Goal: Information Seeking & Learning: Learn about a topic

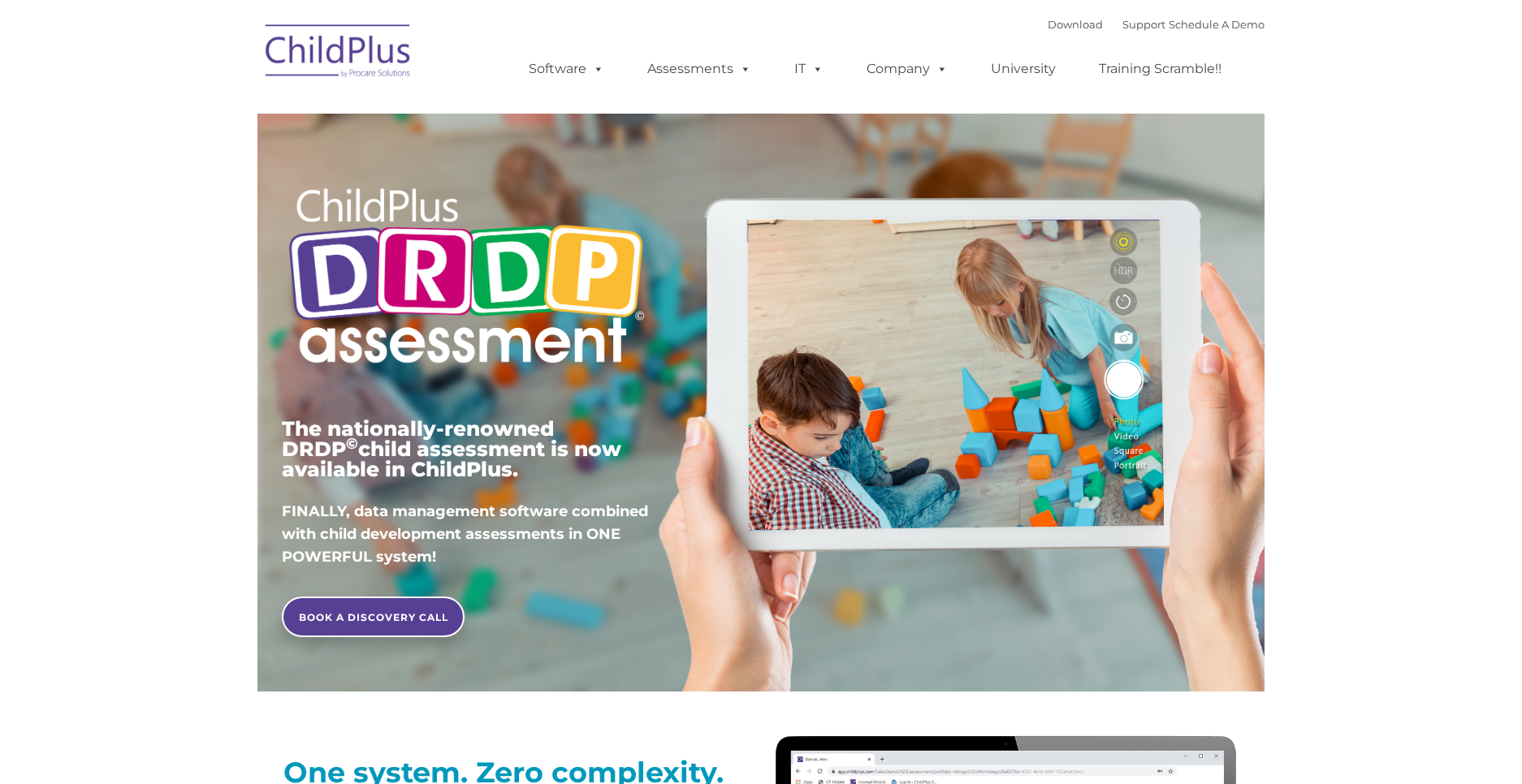
type input ""
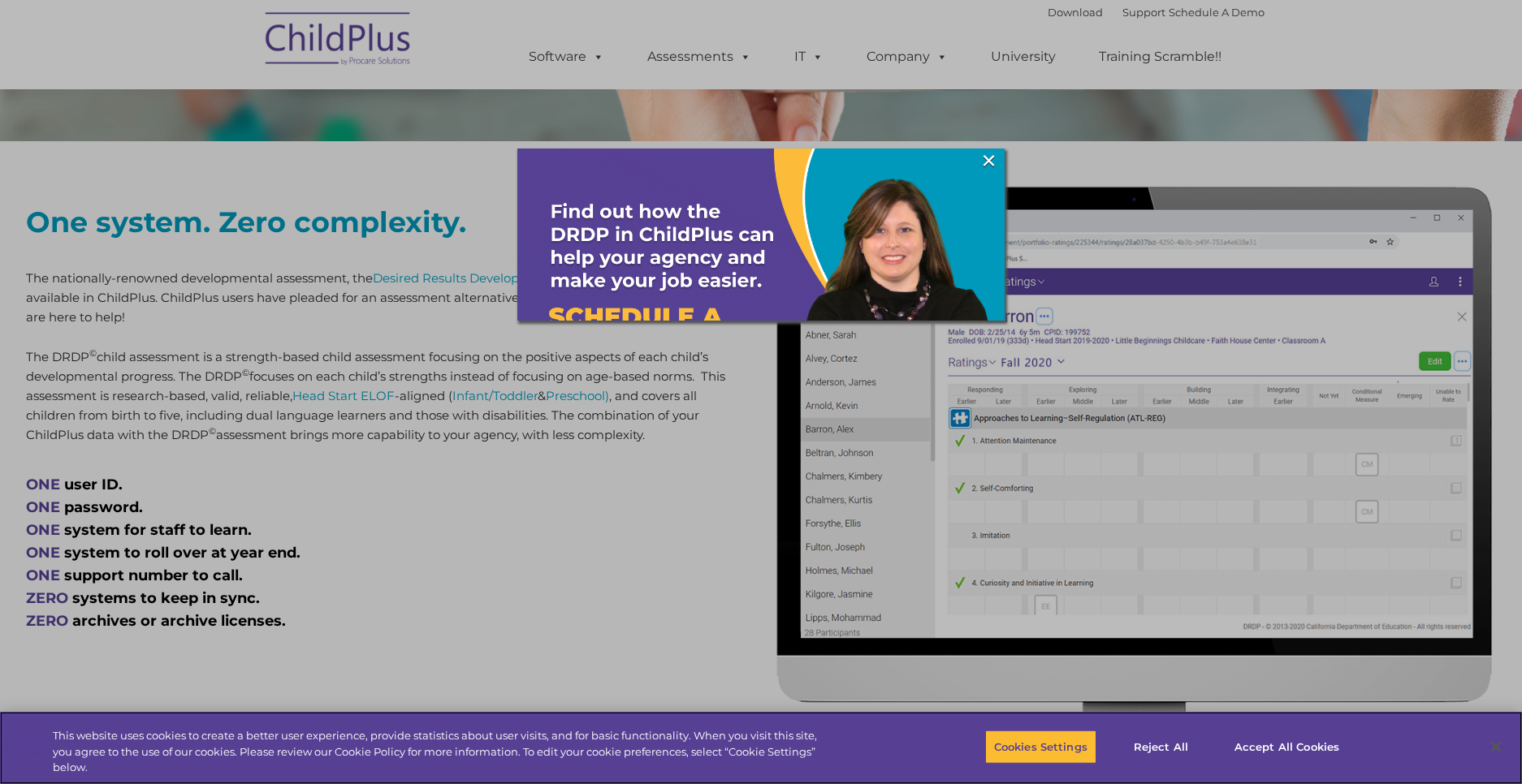
scroll to position [549, 0]
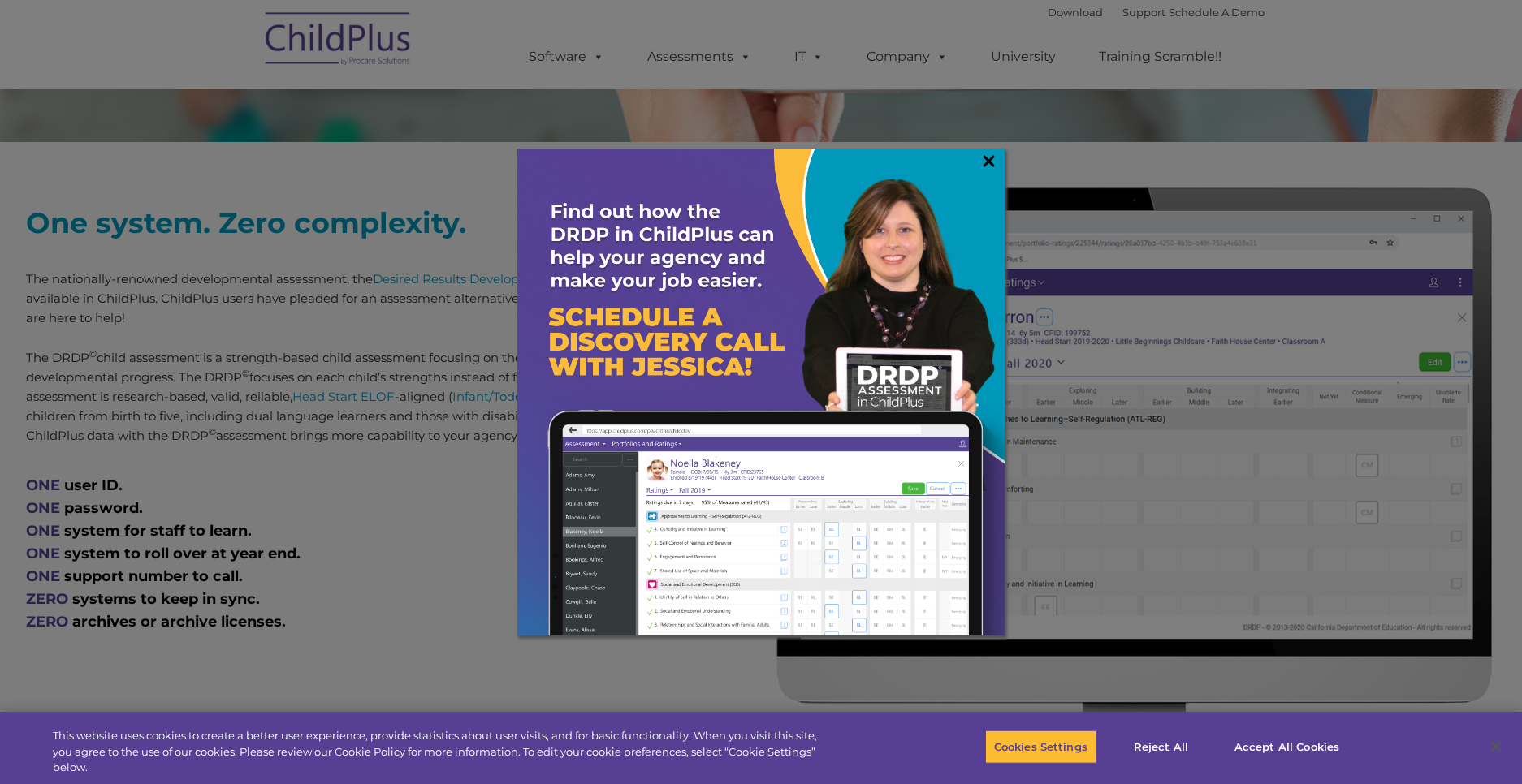
click at [987, 164] on link "×" at bounding box center [989, 160] width 19 height 16
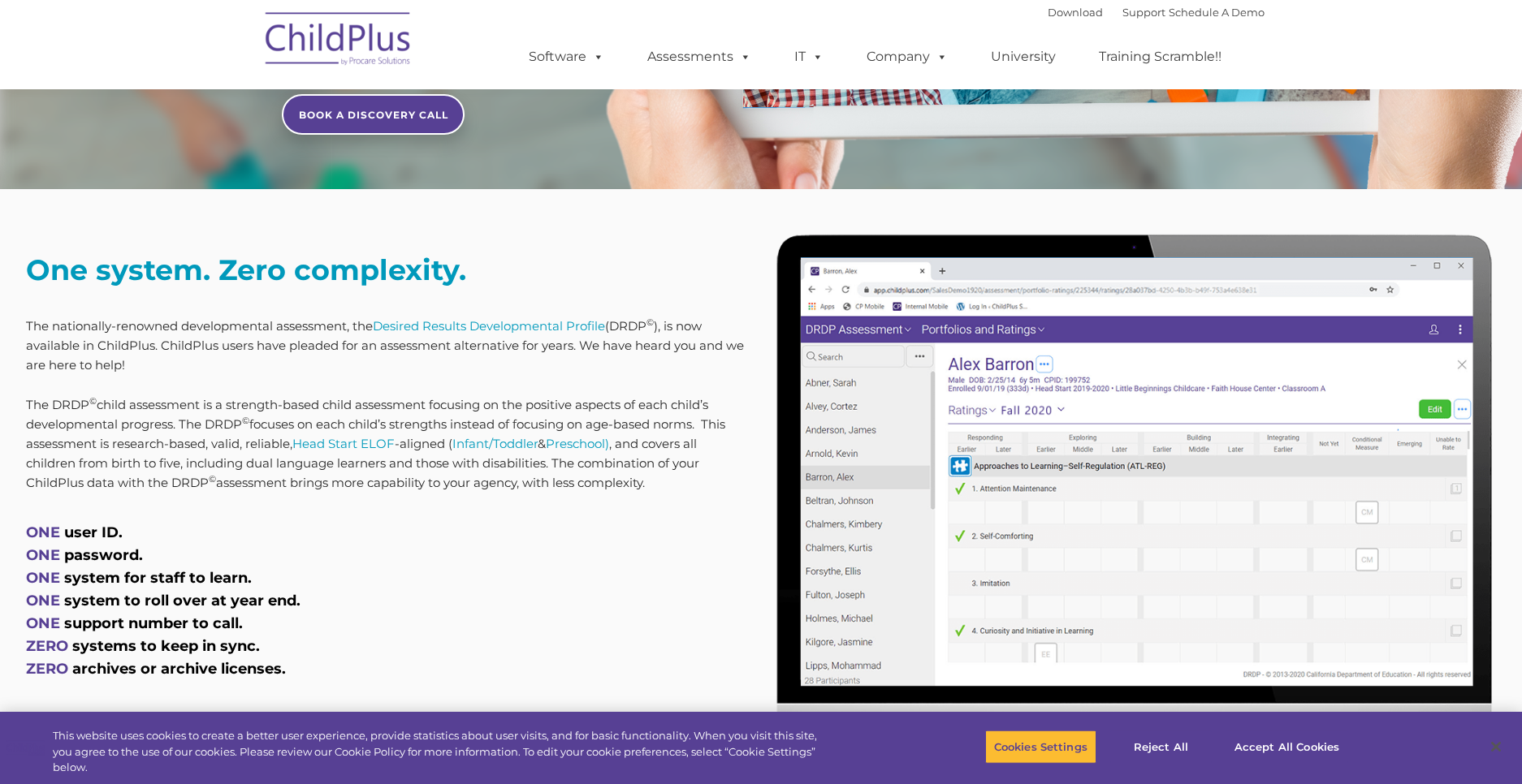
scroll to position [501, 0]
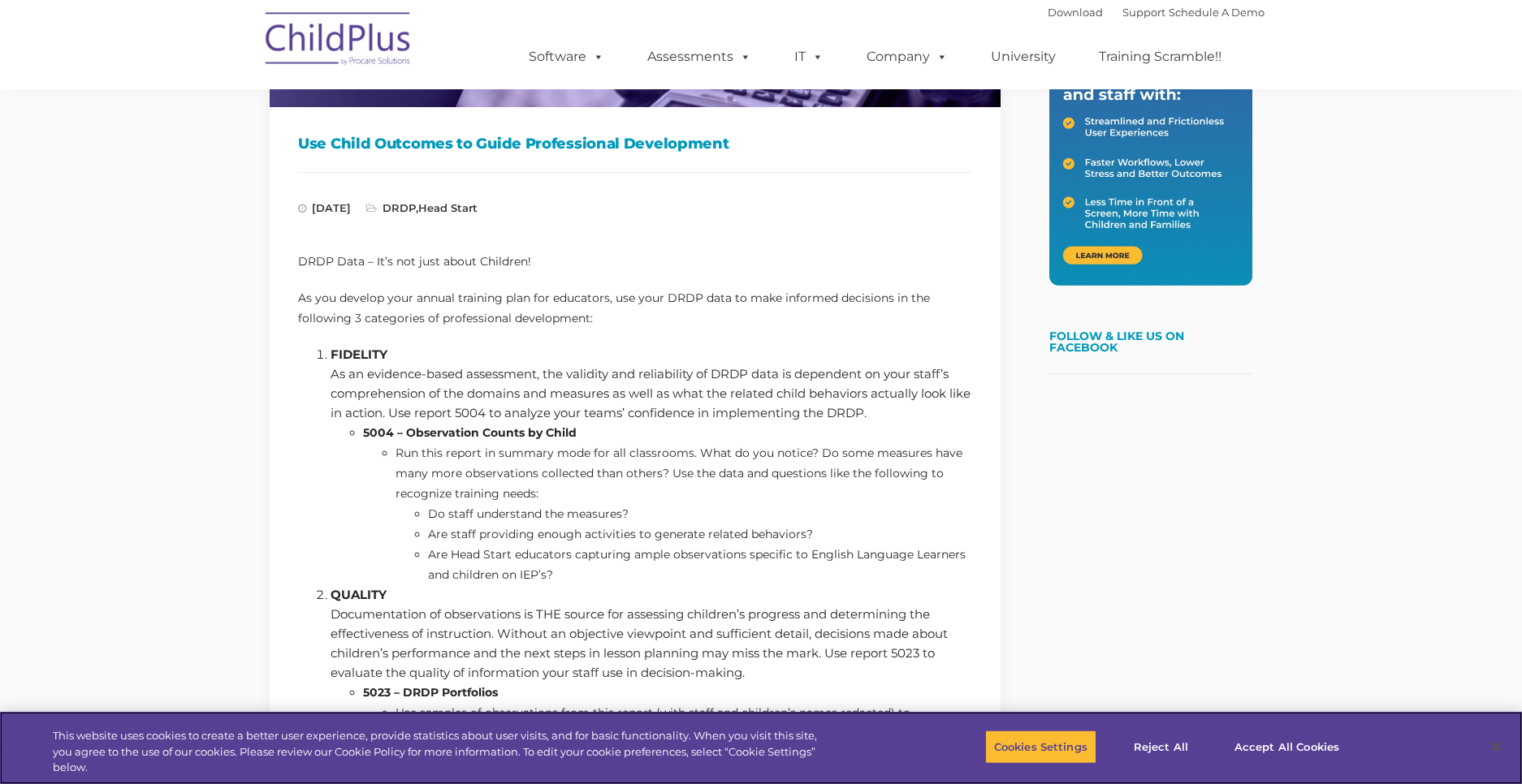
scroll to position [414, 0]
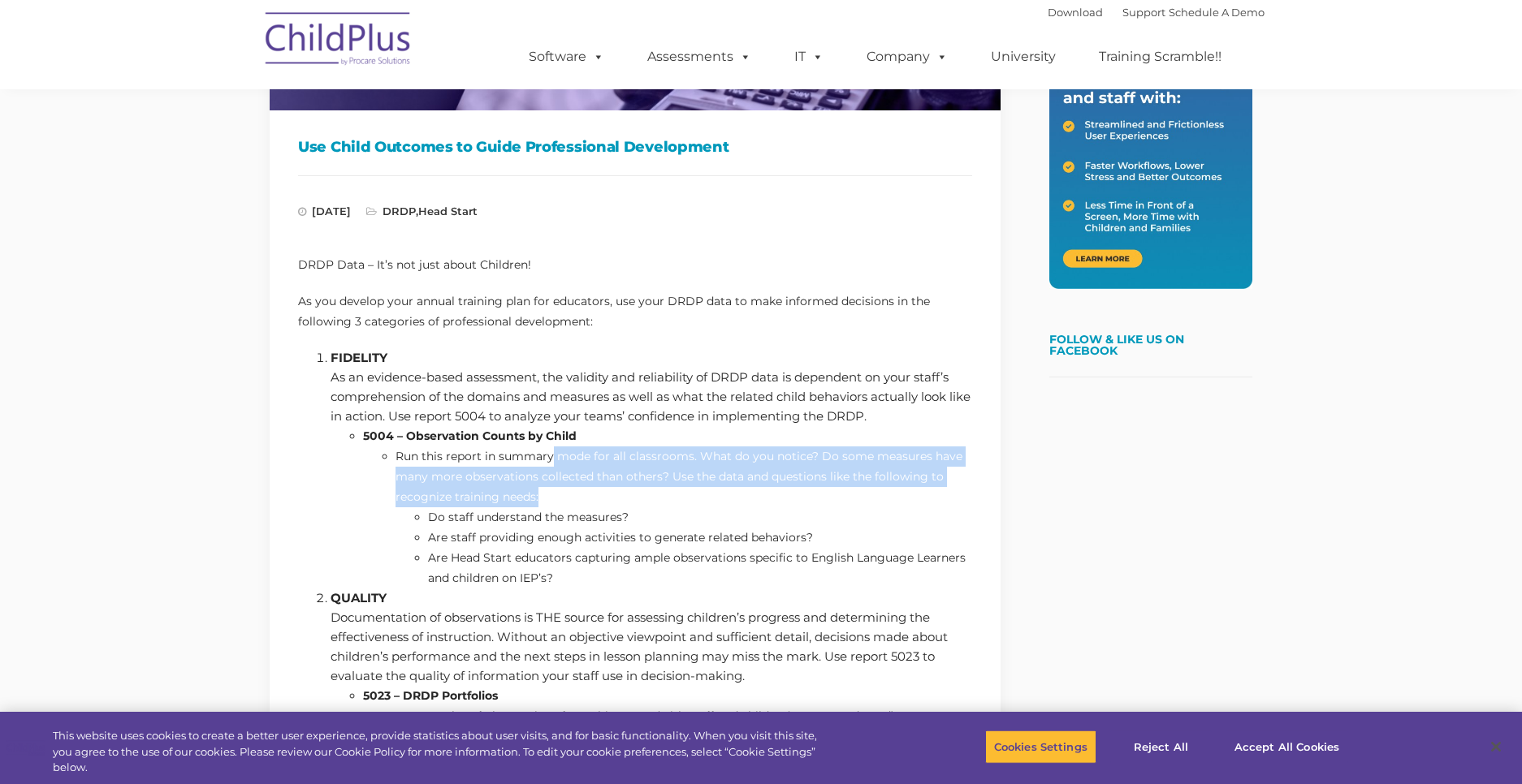
drag, startPoint x: 550, startPoint y: 456, endPoint x: 667, endPoint y: 490, distance: 121.8
click at [667, 490] on li "Run this report in summary mode for all classrooms. What do you notice? Do some…" at bounding box center [683, 517] width 576 height 142
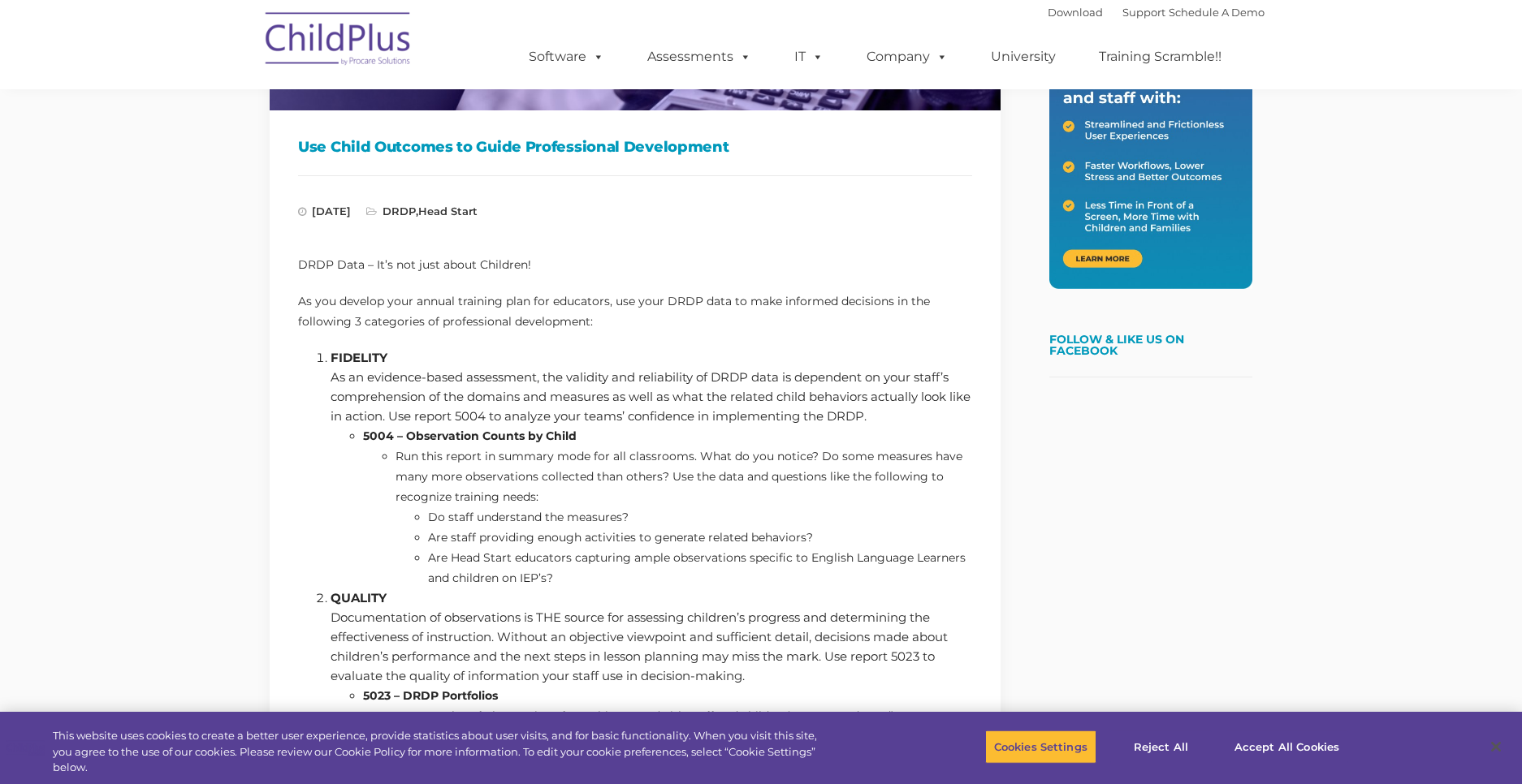
drag, startPoint x: 657, startPoint y: 522, endPoint x: 625, endPoint y: 524, distance: 32.1
click at [656, 522] on li "Do staff understand the measures?" at bounding box center [700, 517] width 544 height 20
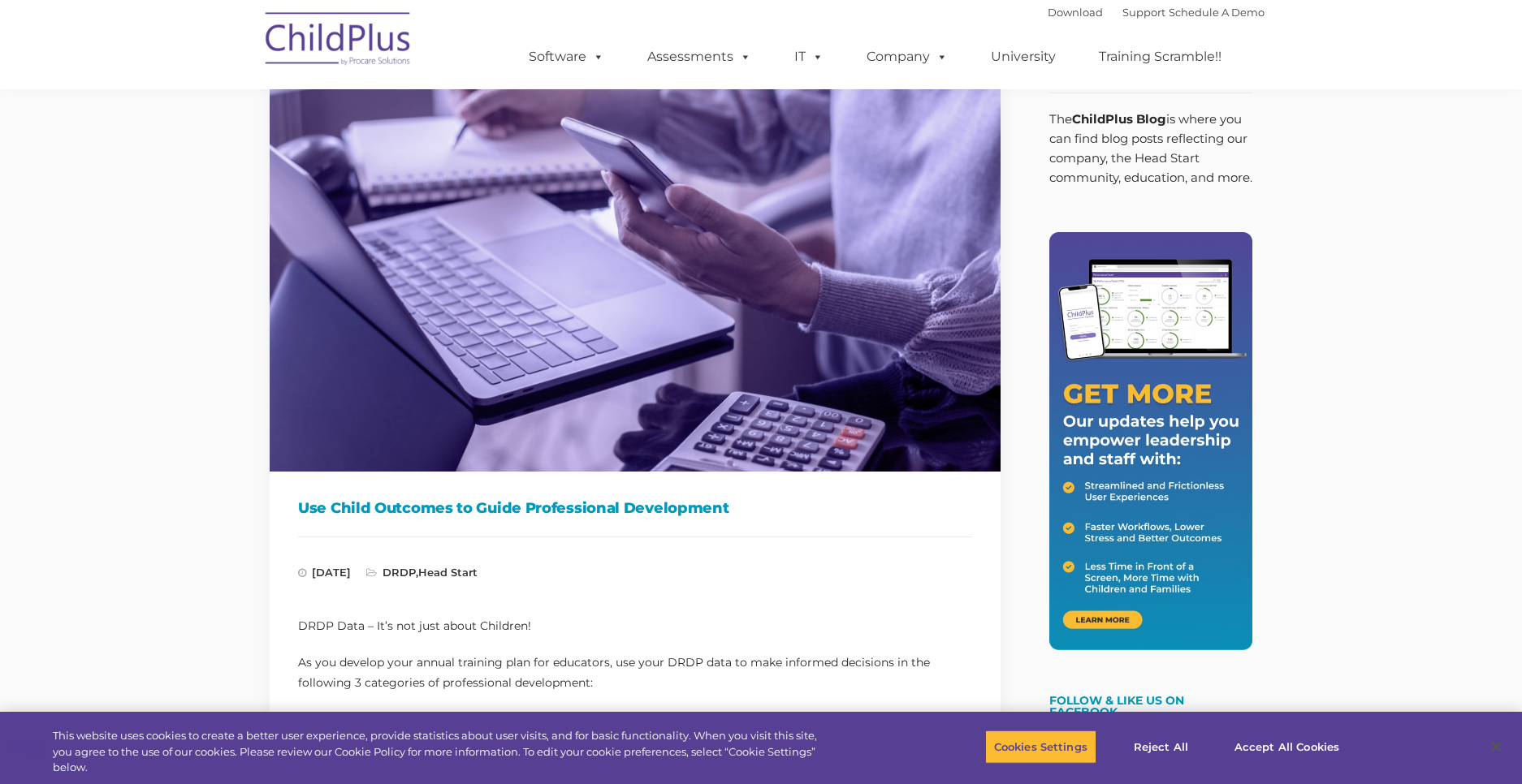
scroll to position [0, 0]
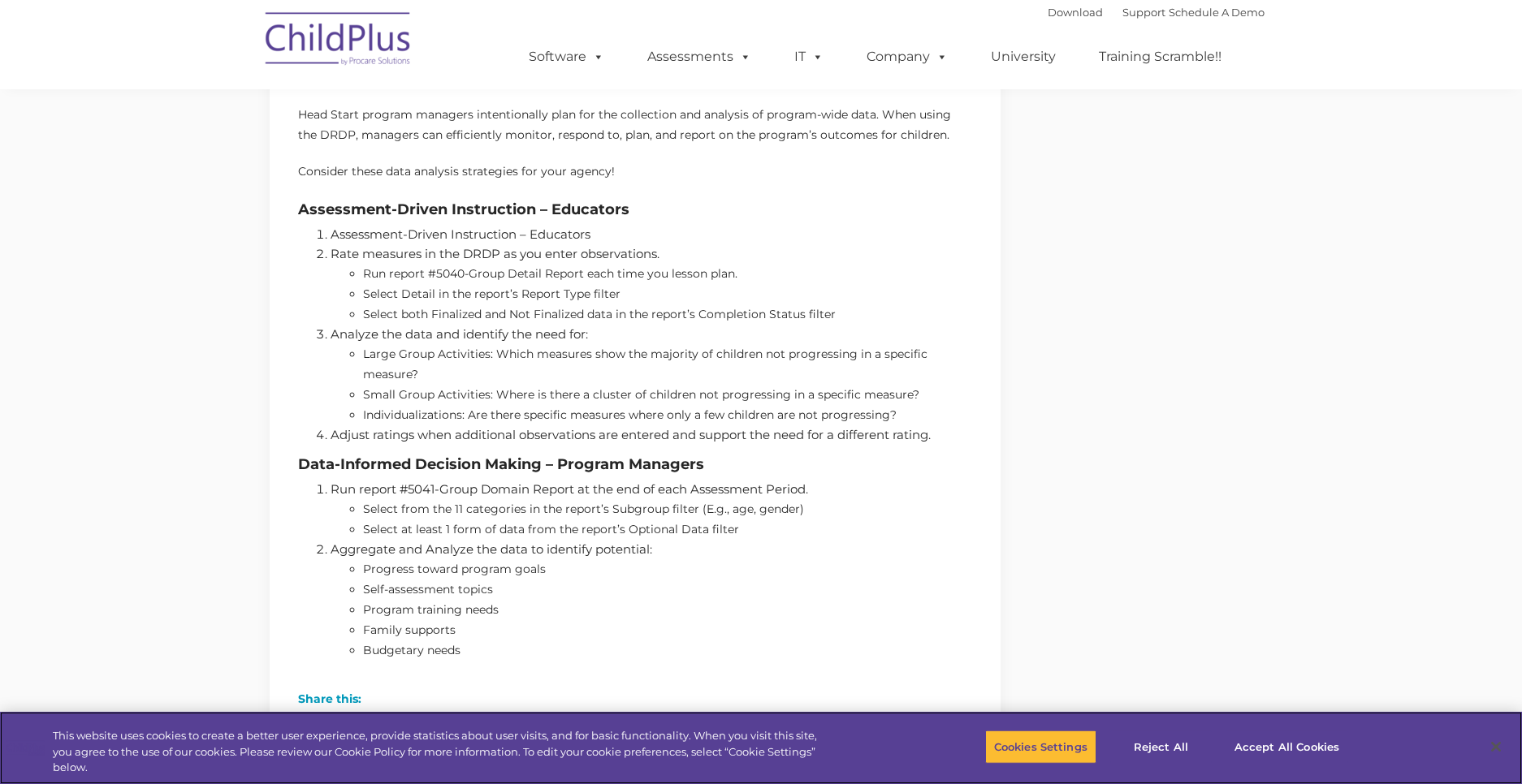
scroll to position [715, 0]
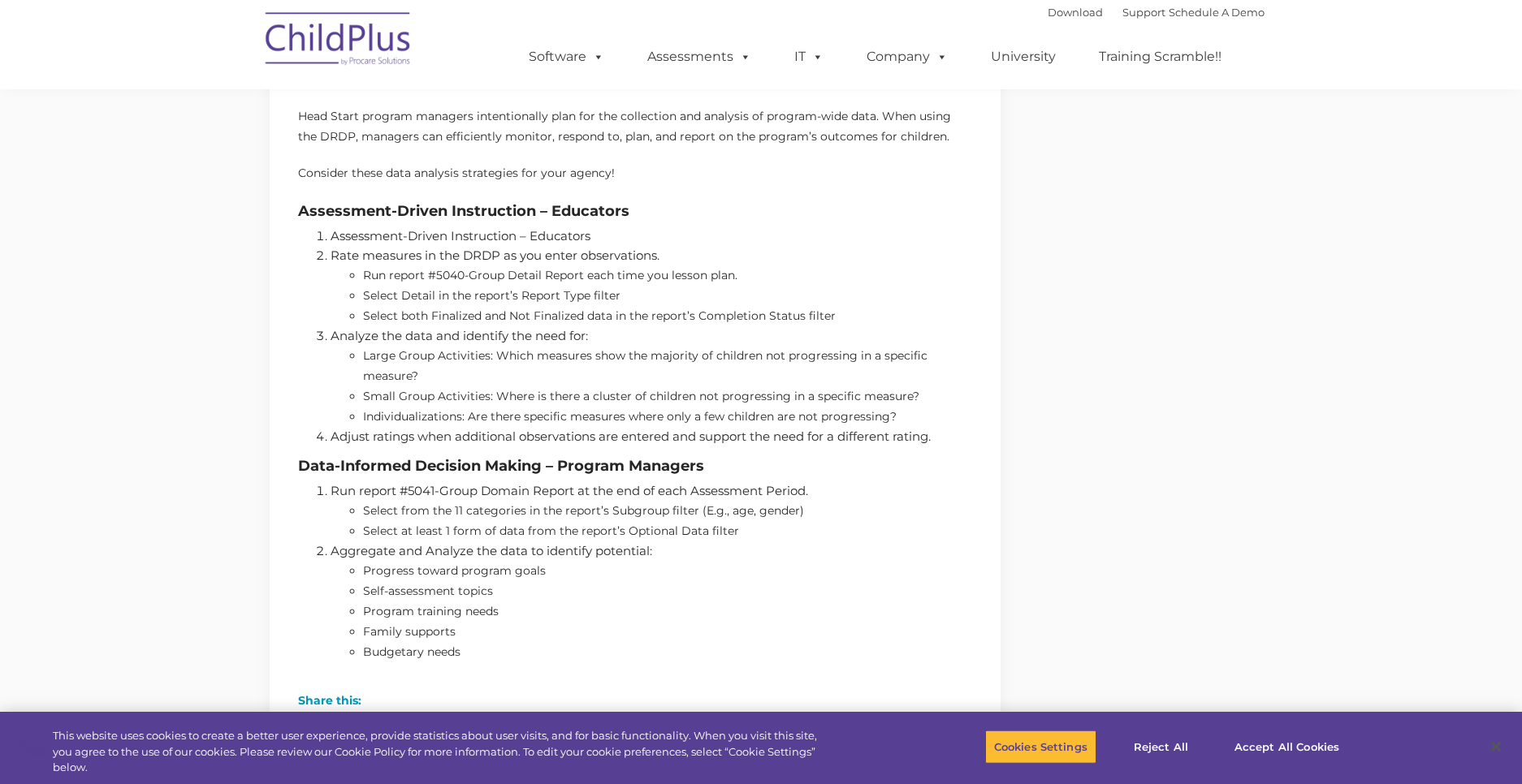
click at [331, 256] on li "Rate measures in the DRDP as you enter observations. Run report #5040-Group Det…" at bounding box center [651, 286] width 642 height 81
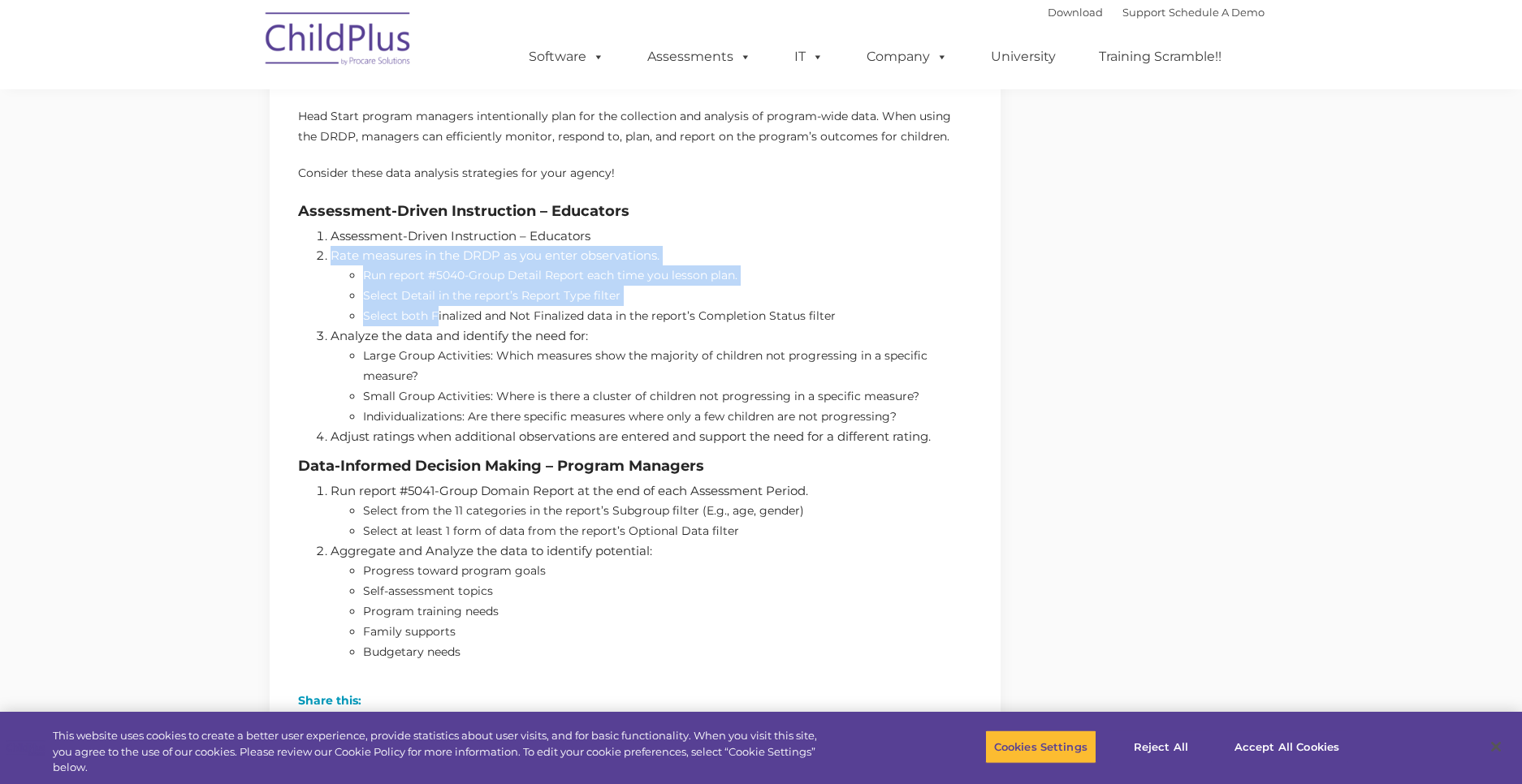
drag, startPoint x: 332, startPoint y: 257, endPoint x: 438, endPoint y: 313, distance: 119.9
click at [438, 313] on li "Rate measures in the DRDP as you enter observations. Run report #5040-Group Det…" at bounding box center [651, 286] width 642 height 81
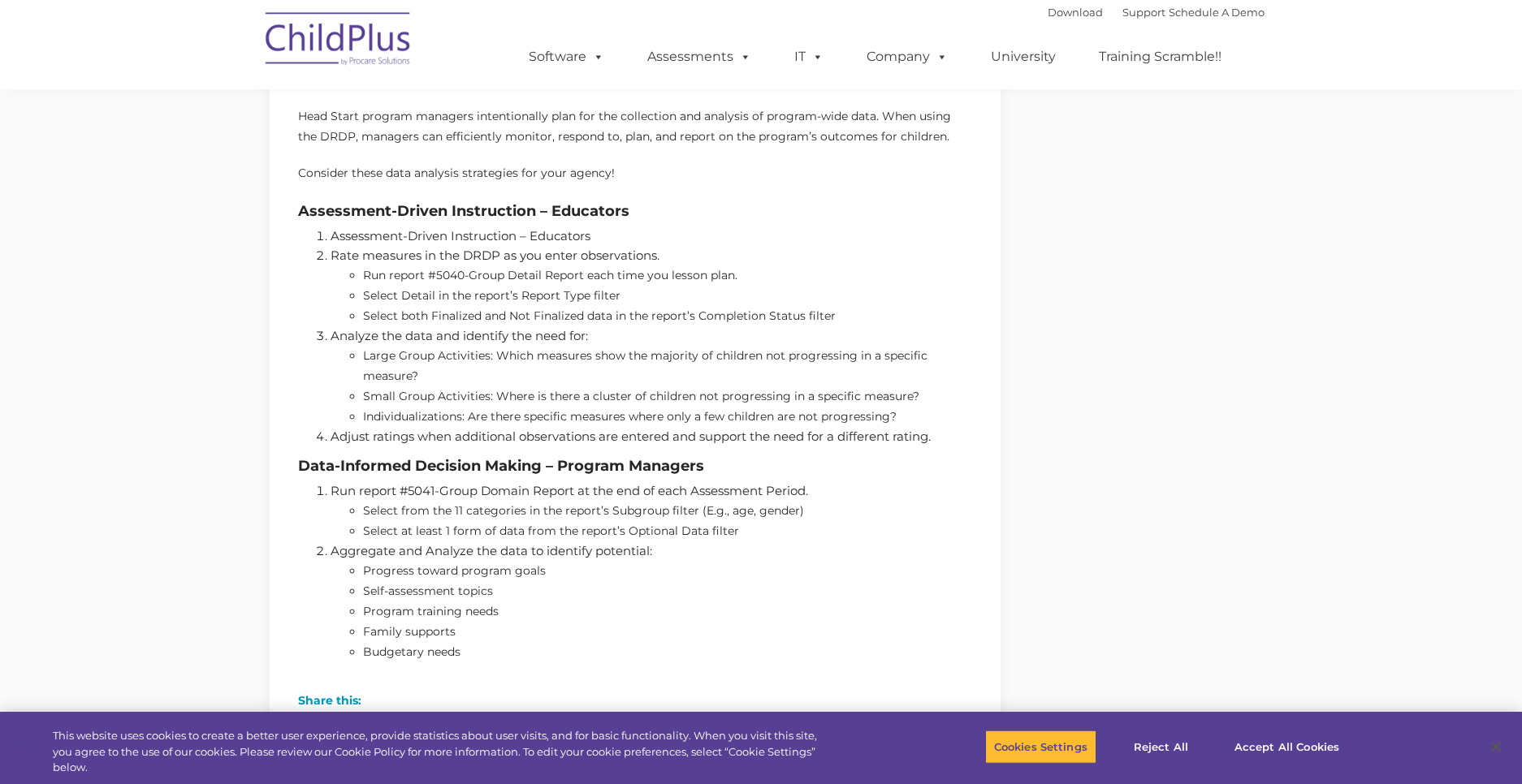
click at [526, 345] on li "Analyze the data and identify the need for: Large Group Activities: Which measu…" at bounding box center [651, 377] width 642 height 101
drag, startPoint x: 521, startPoint y: 315, endPoint x: 688, endPoint y: 345, distance: 169.7
click at [688, 345] on ol "Assessment-Driven Instruction – Educators Rate measures in the DRDP as you ente…" at bounding box center [634, 336] width 674 height 220
click at [386, 338] on li "Analyze the data and identify the need for: Large Group Activities: Which measu…" at bounding box center [651, 377] width 642 height 101
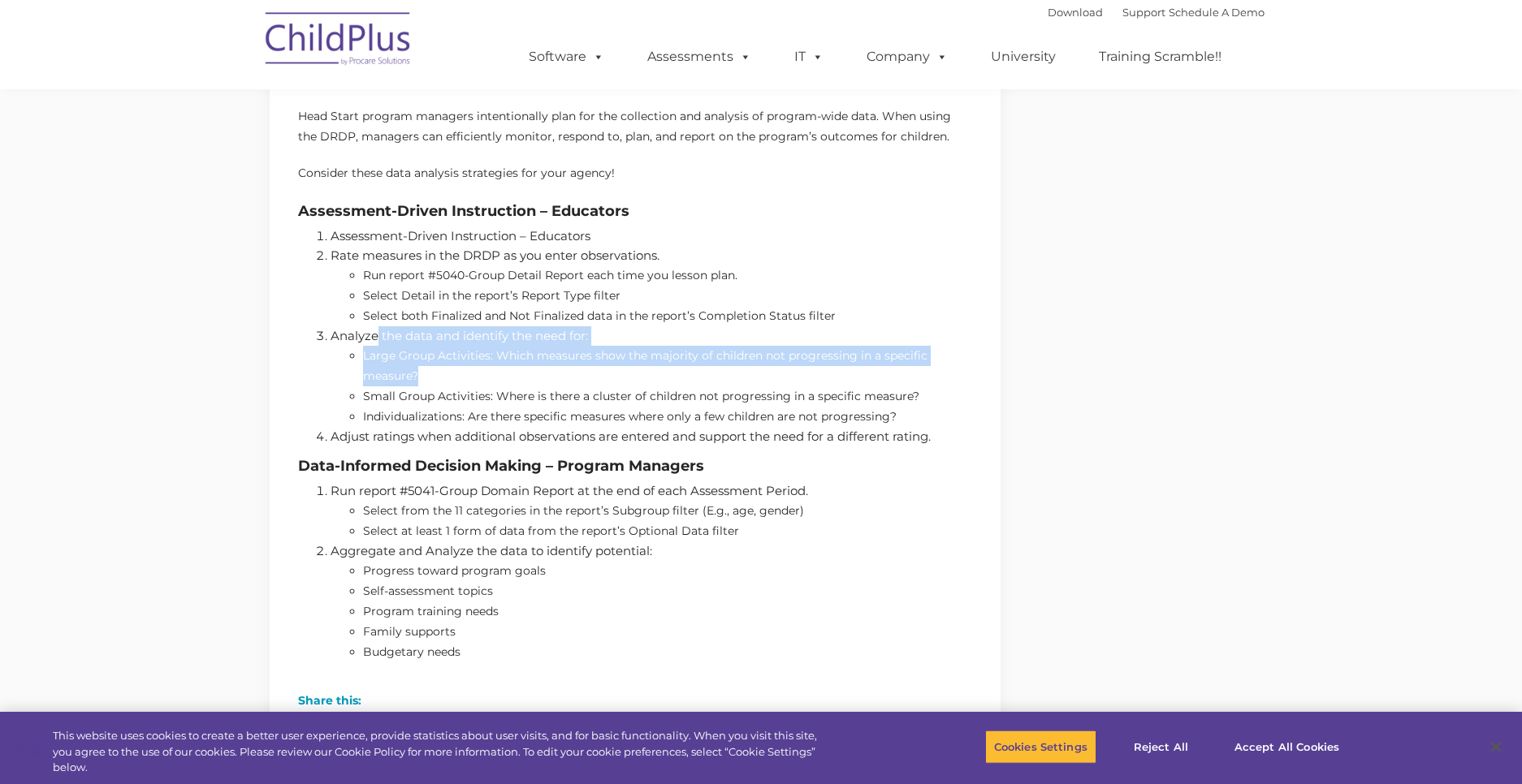
drag, startPoint x: 379, startPoint y: 335, endPoint x: 542, endPoint y: 377, distance: 168.3
click at [542, 377] on li "Analyze the data and identify the need for: Large Group Activities: Which measu…" at bounding box center [651, 377] width 642 height 101
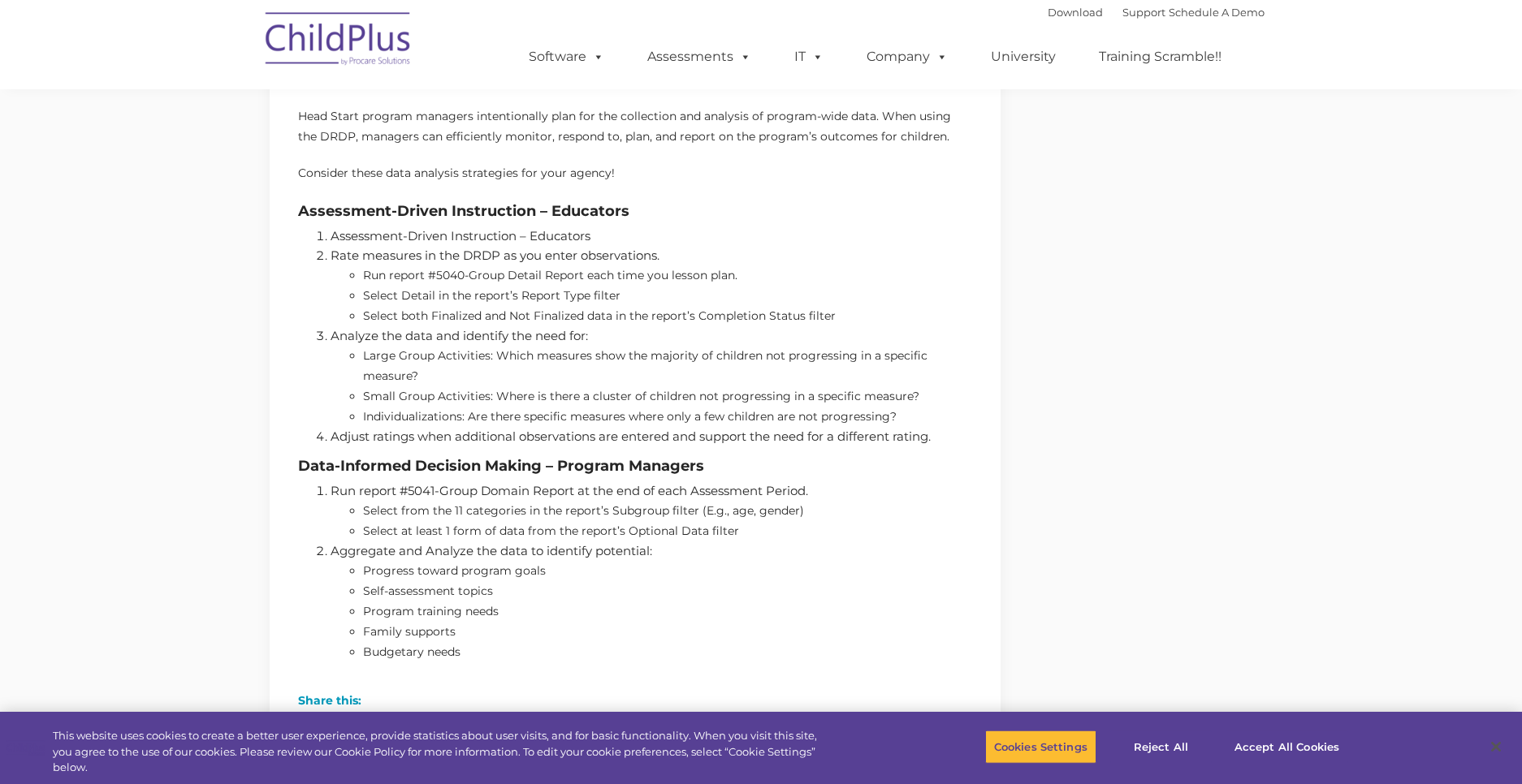
click at [215, 411] on div "Analyze and Aggregate Assessment Data November 9, 2022 DRDP , Head Start In Hea…" at bounding box center [761, 318] width 1522 height 2066
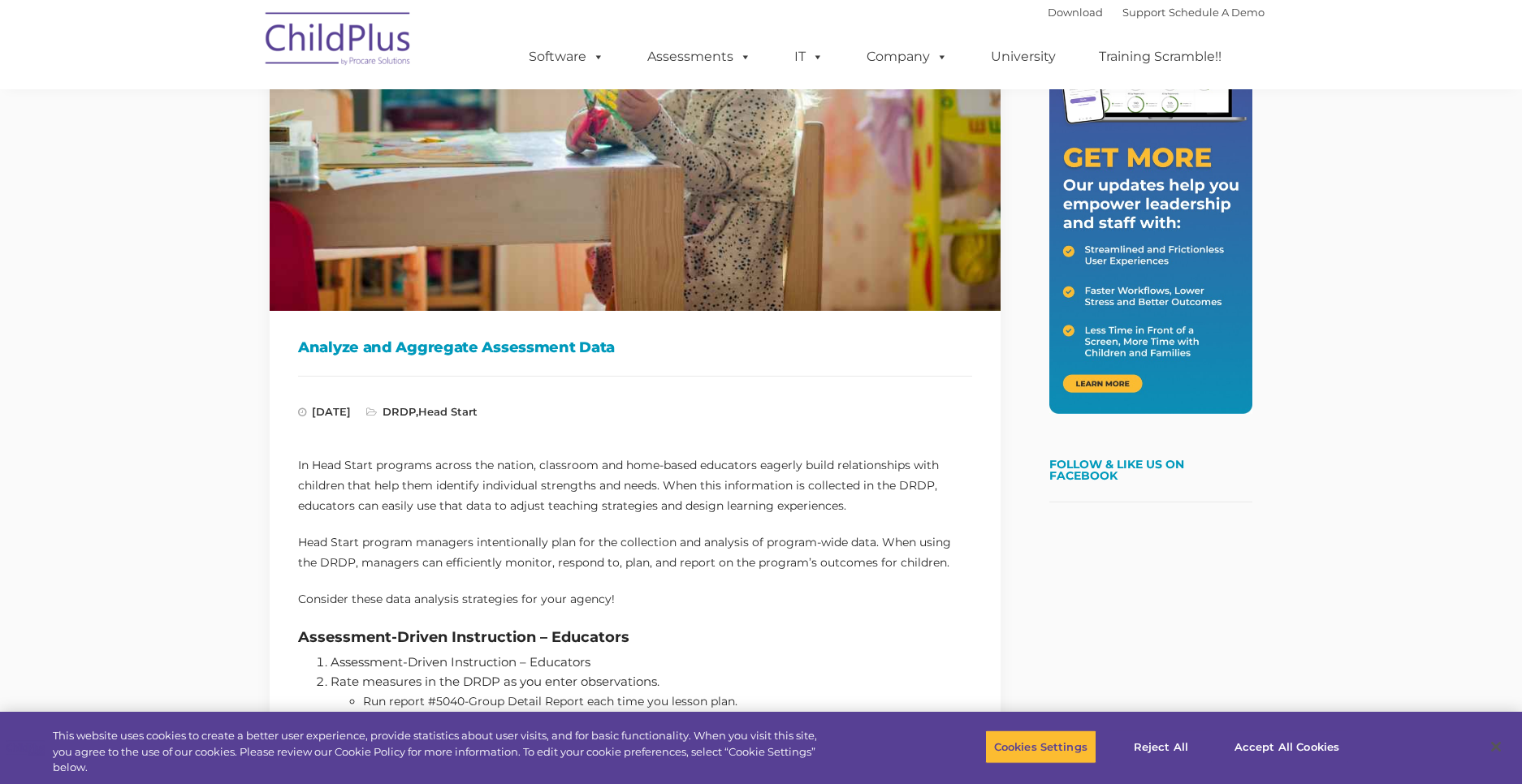
scroll to position [288, 0]
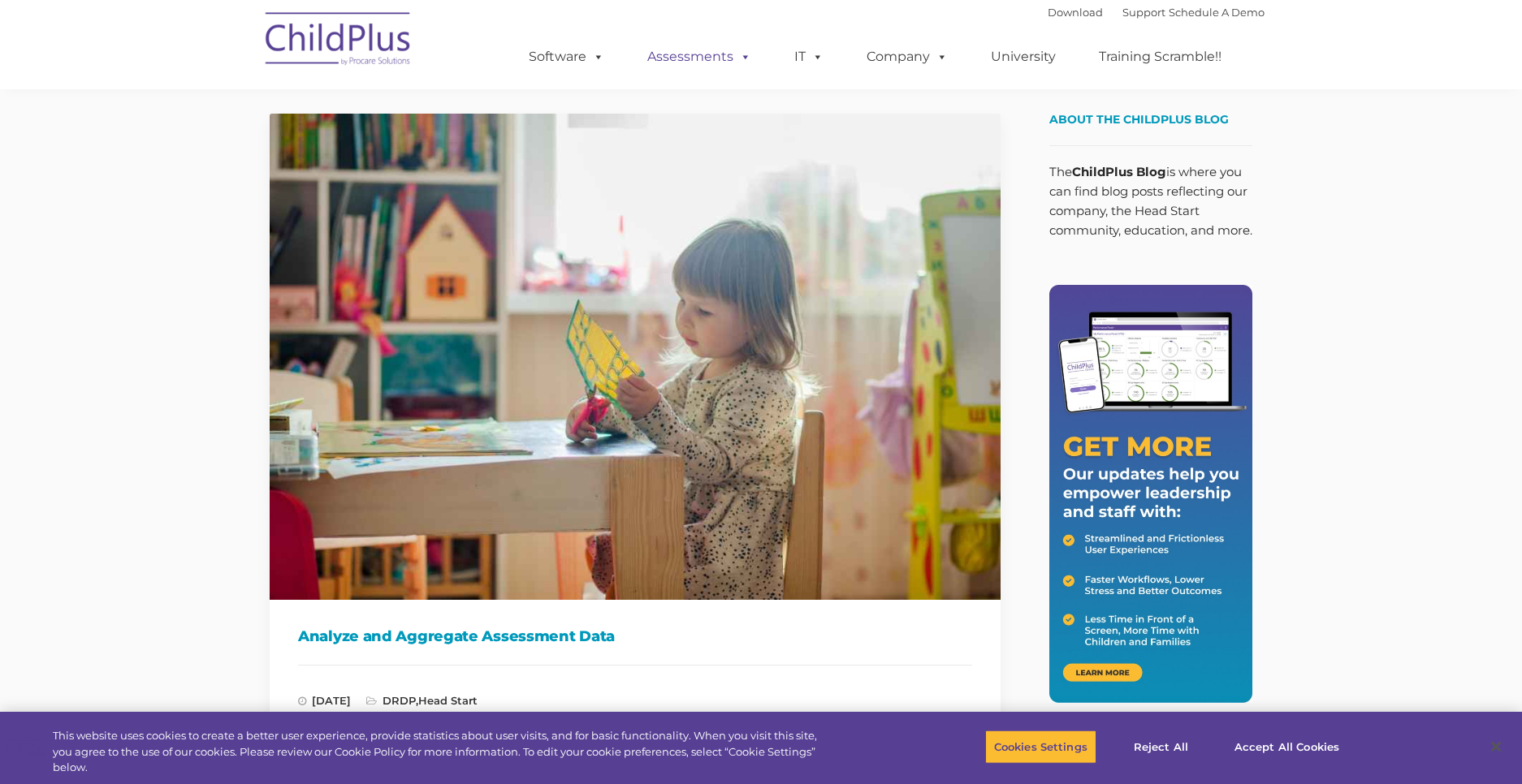
scroll to position [715, 0]
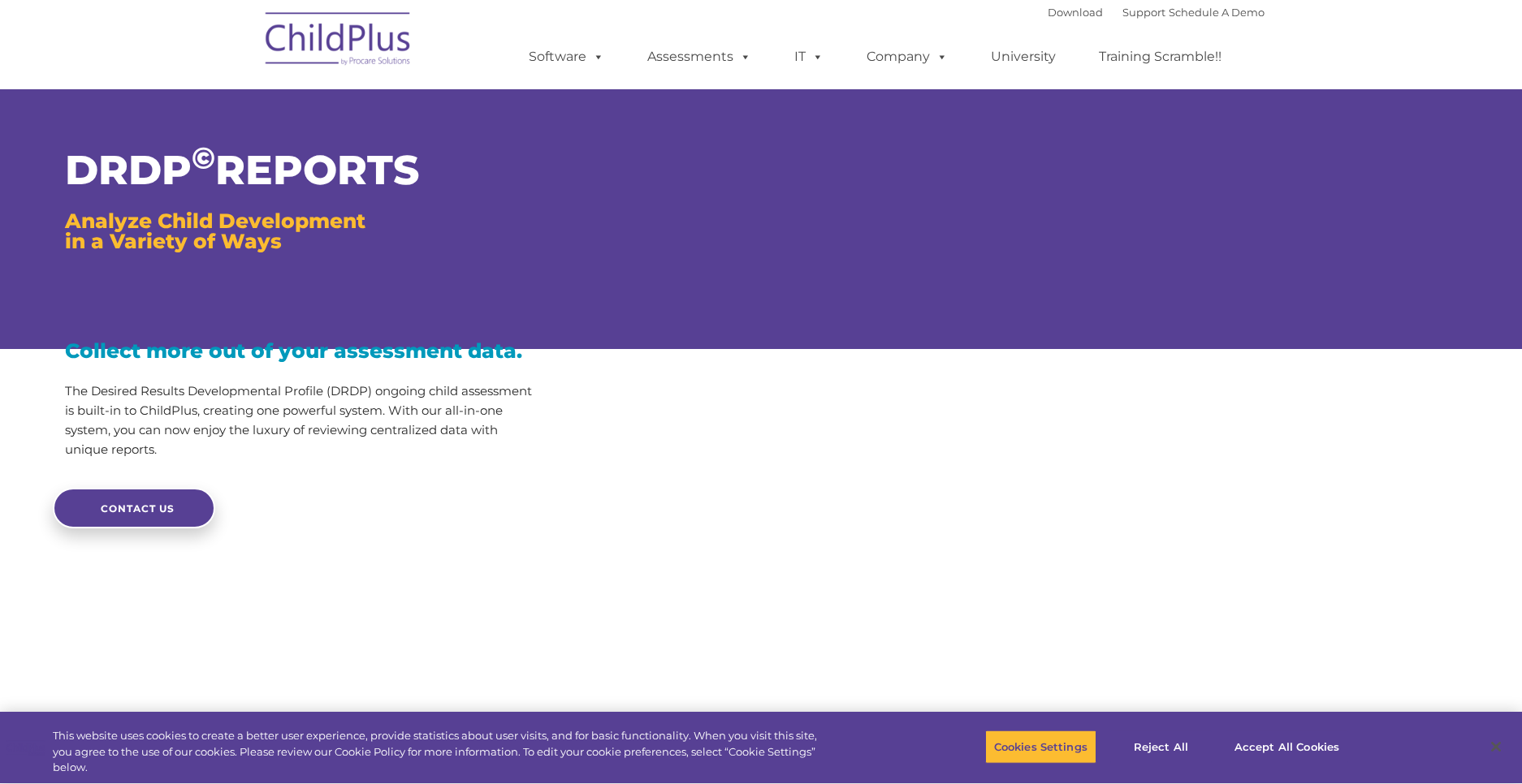
type input ""
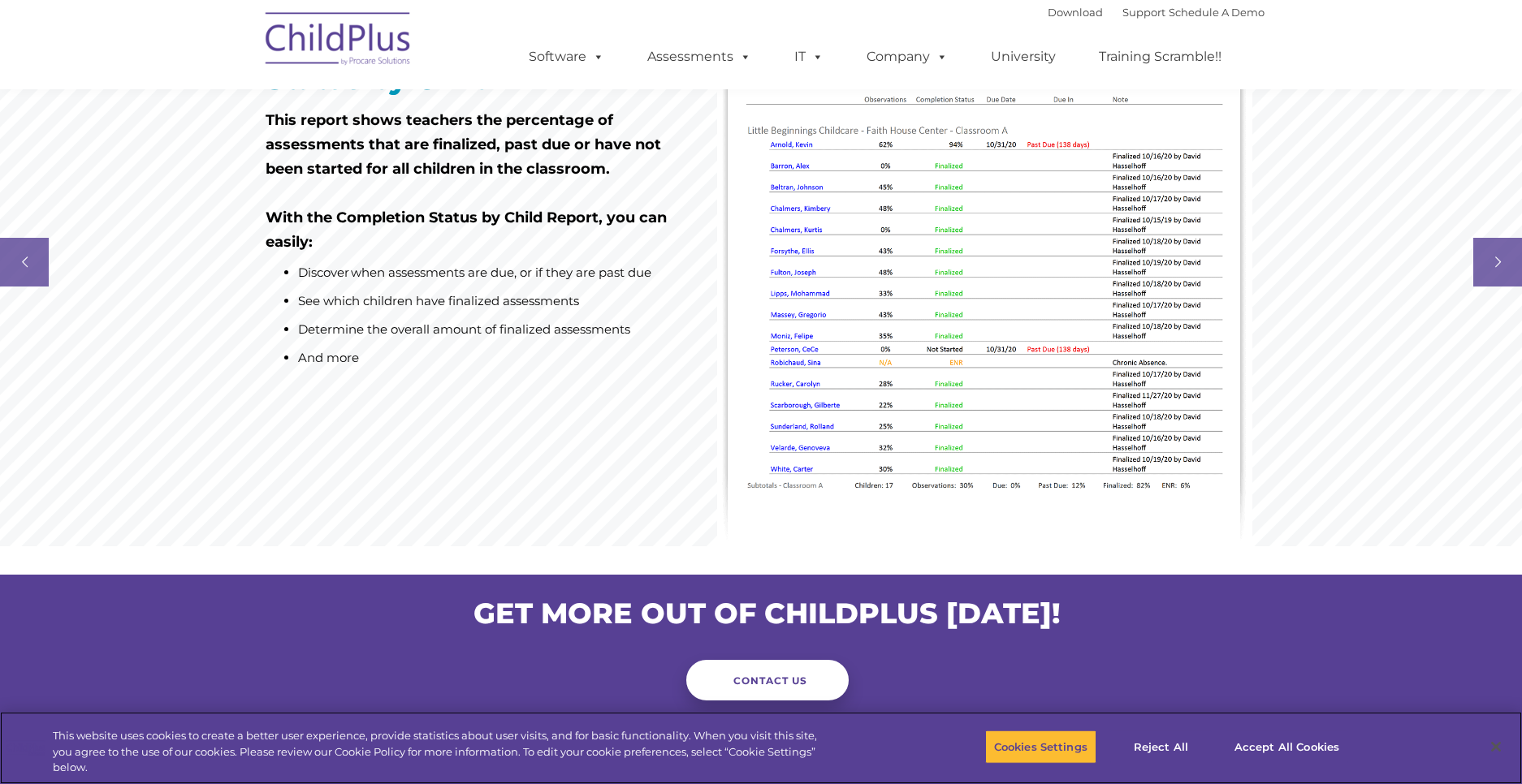
scroll to position [1233, 0]
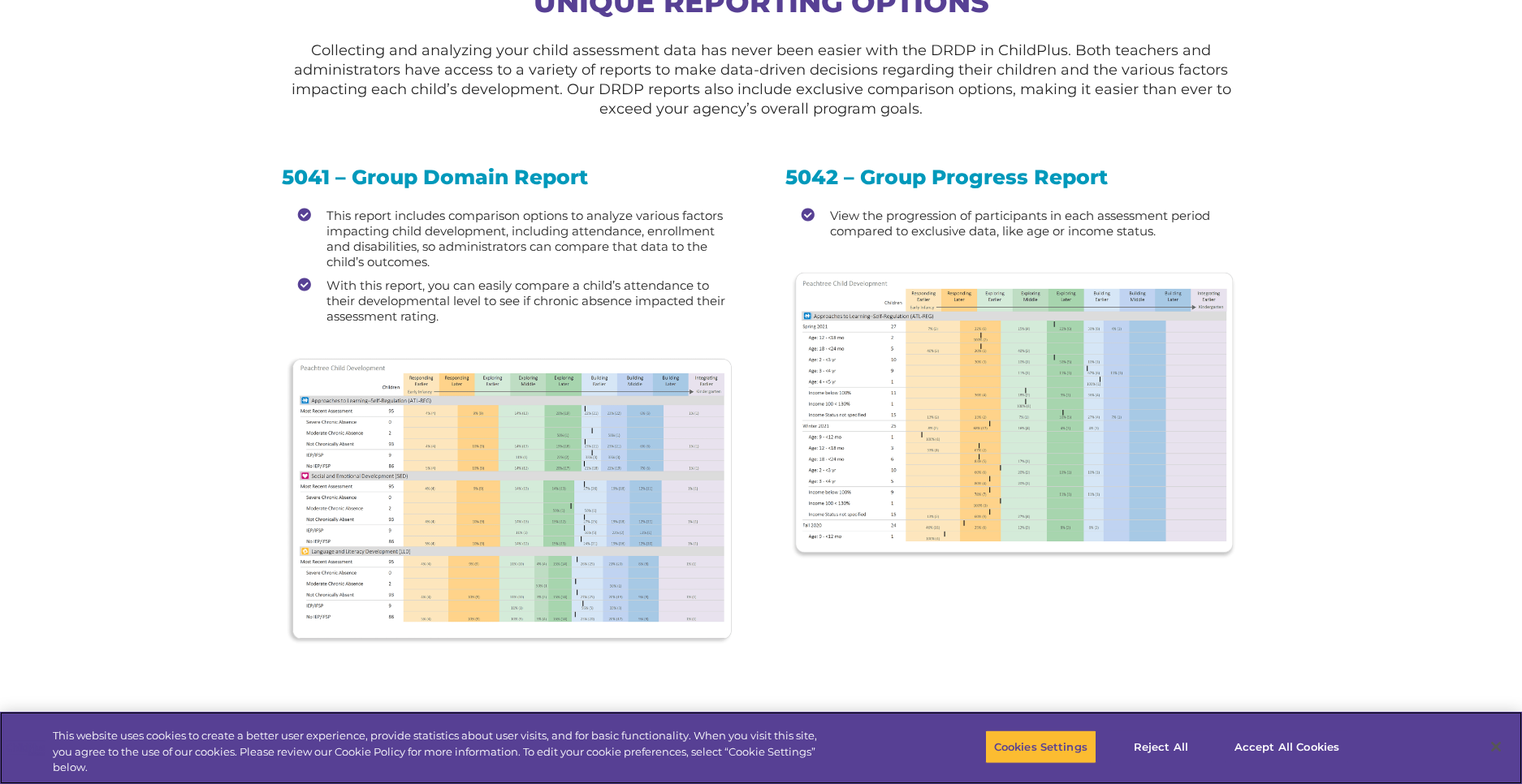
scroll to position [1923, 0]
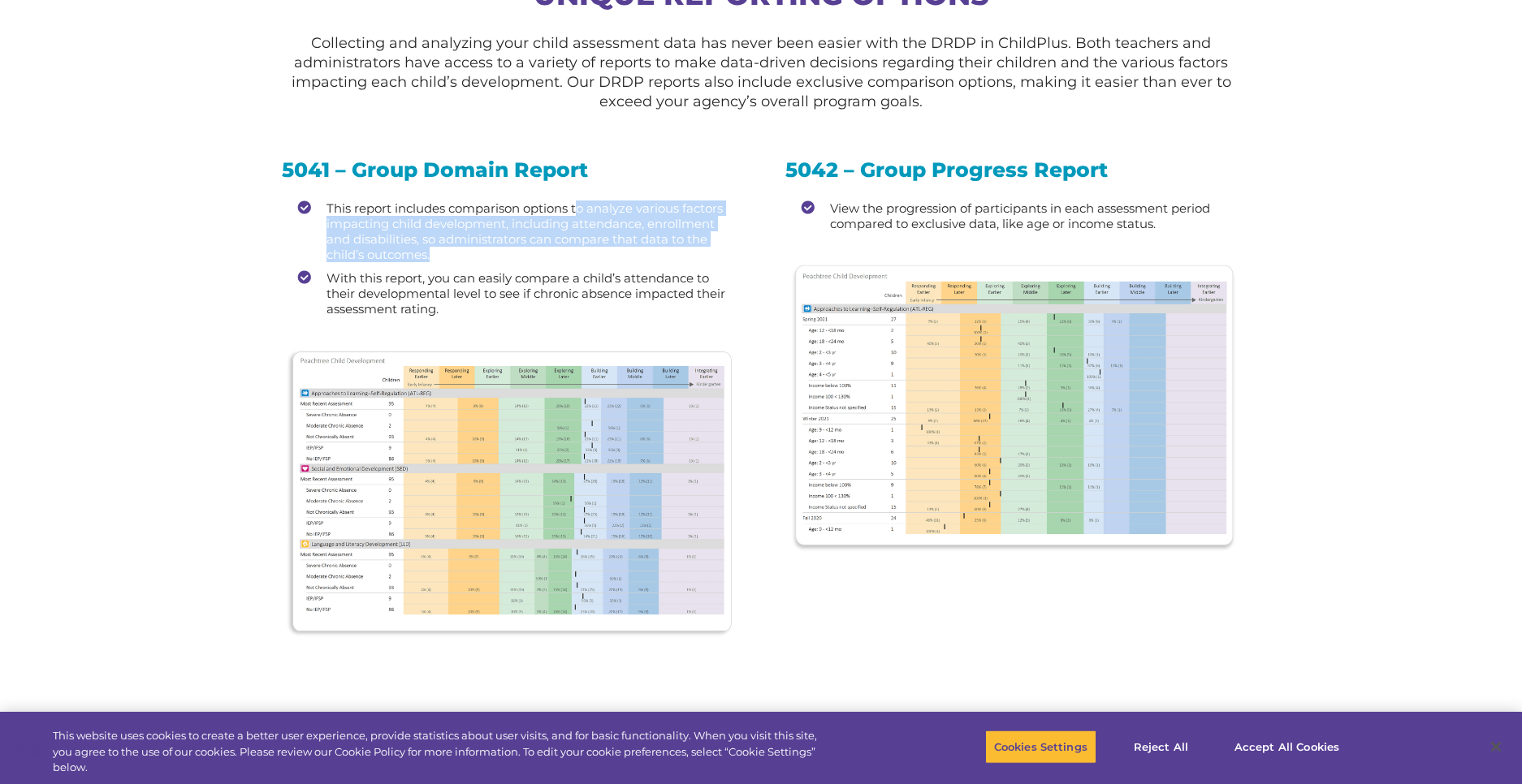
drag, startPoint x: 578, startPoint y: 212, endPoint x: 631, endPoint y: 256, distance: 68.9
click at [631, 256] on li "This report includes comparison options to analyze various factors impacting ch…" at bounding box center [517, 230] width 438 height 61
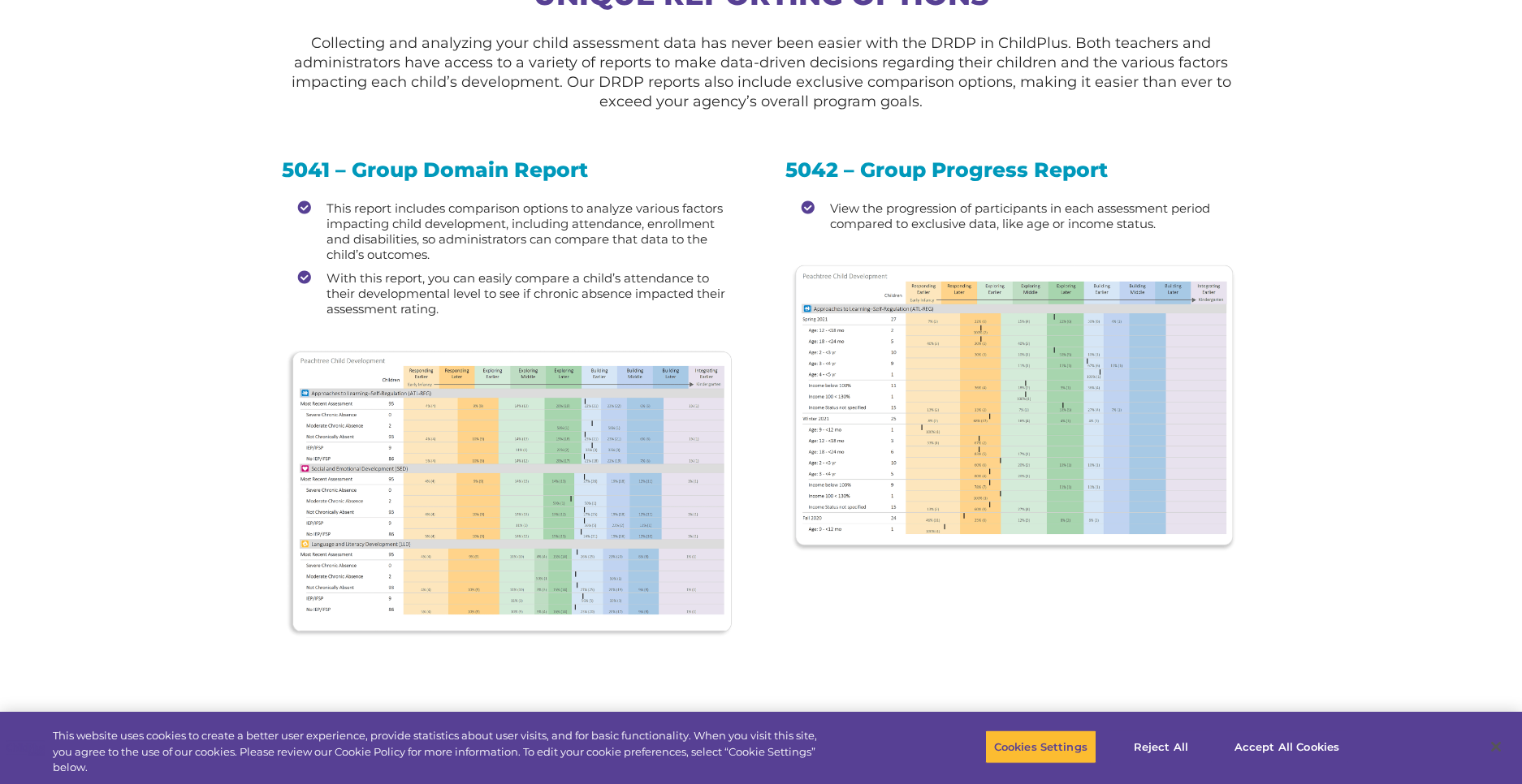
click at [209, 313] on section "Child Assessments Made Easy Switch to the DRDP in ChildPlus to access all your …" at bounding box center [761, 145] width 1522 height 4135
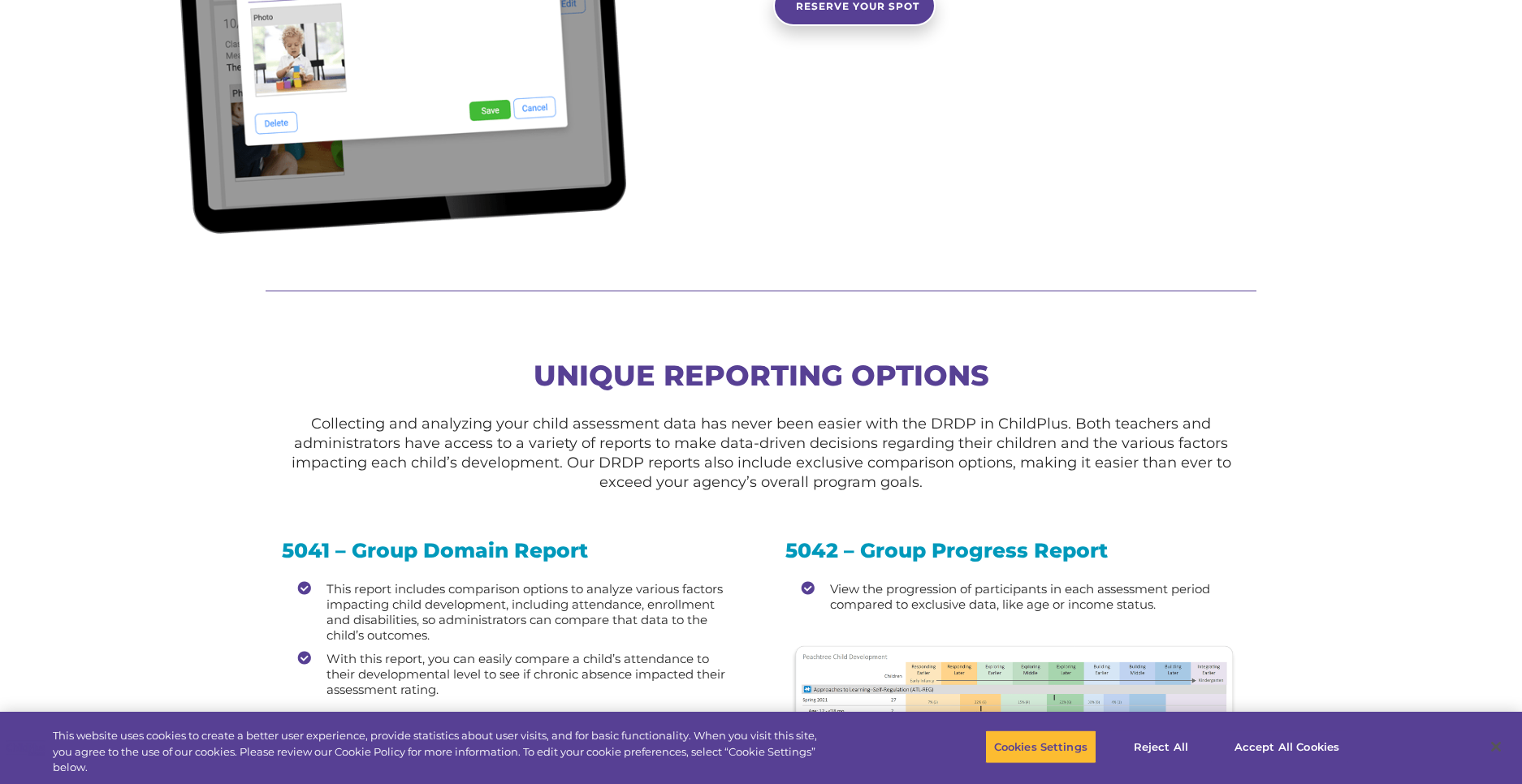
scroll to position [1496, 0]
